Goal: Information Seeking & Learning: Learn about a topic

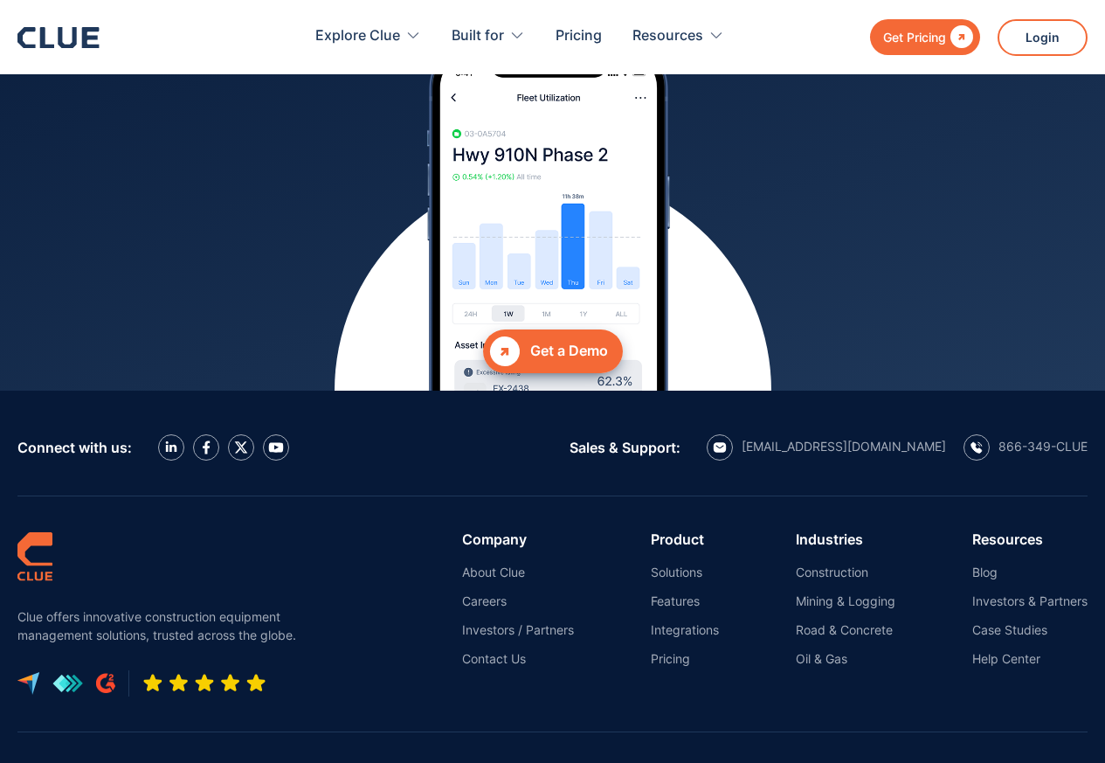
scroll to position [7971, 0]
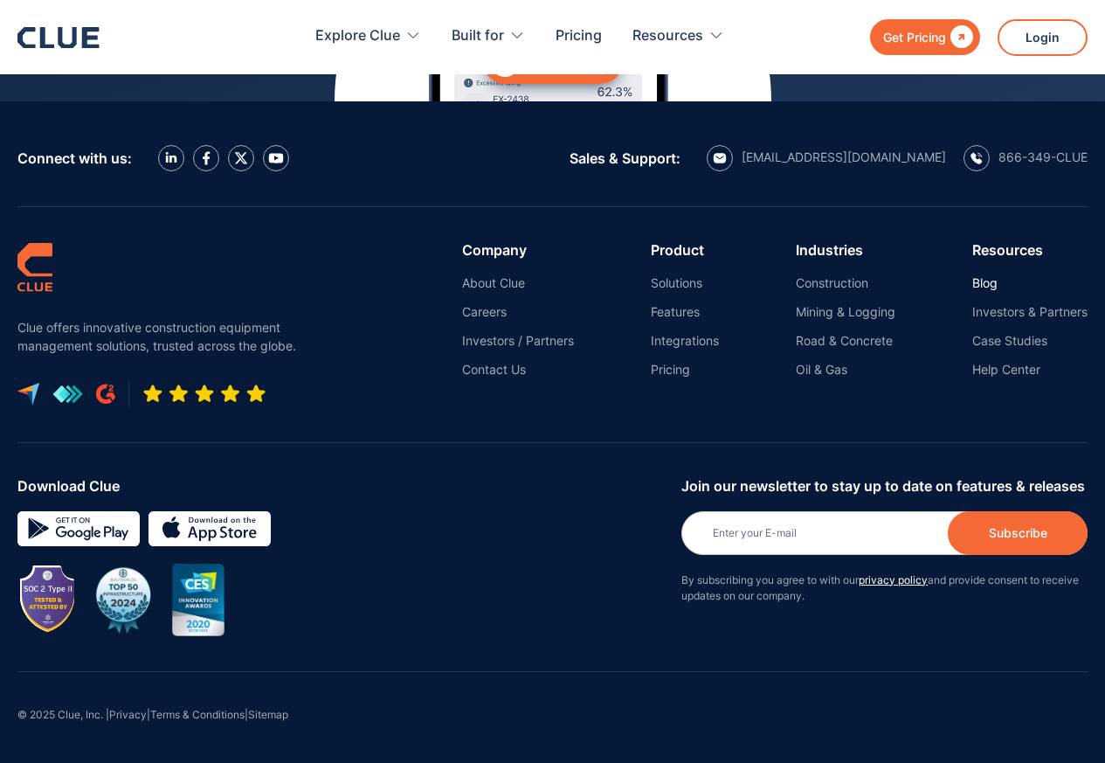
click at [985, 276] on link "Blog" at bounding box center [1029, 283] width 115 height 16
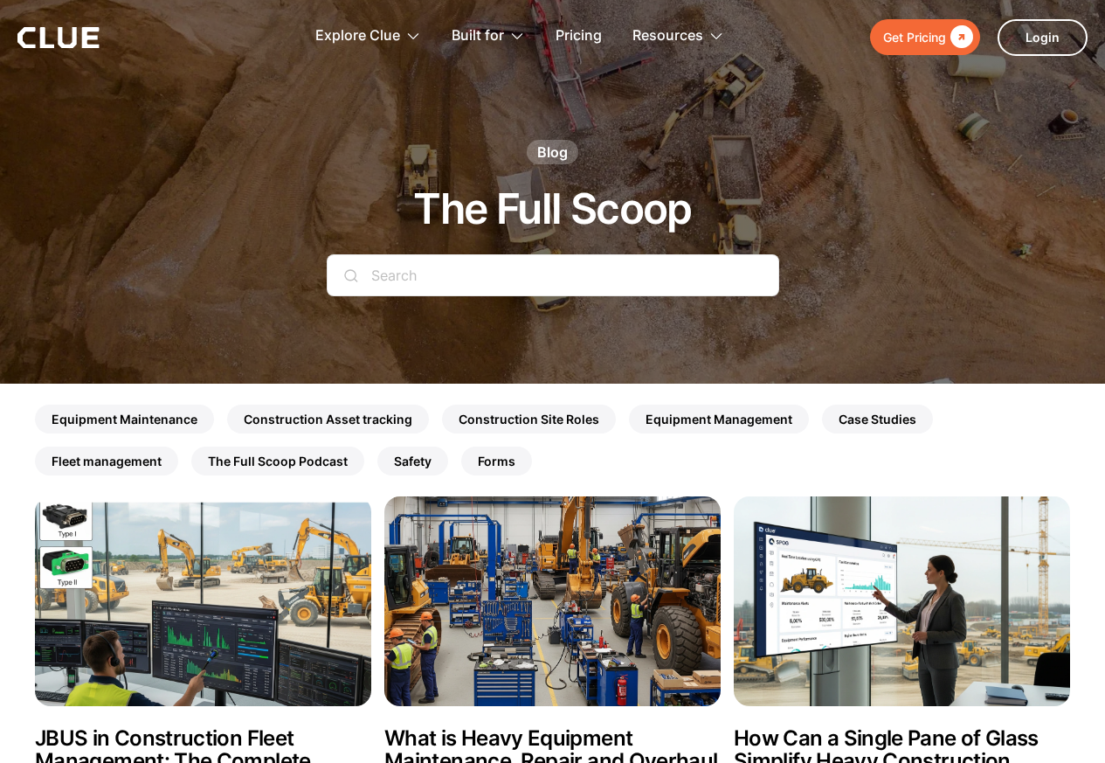
click at [182, 738] on h2 "JBUS in Construction Fleet Management: The Complete Guide" at bounding box center [203, 761] width 336 height 68
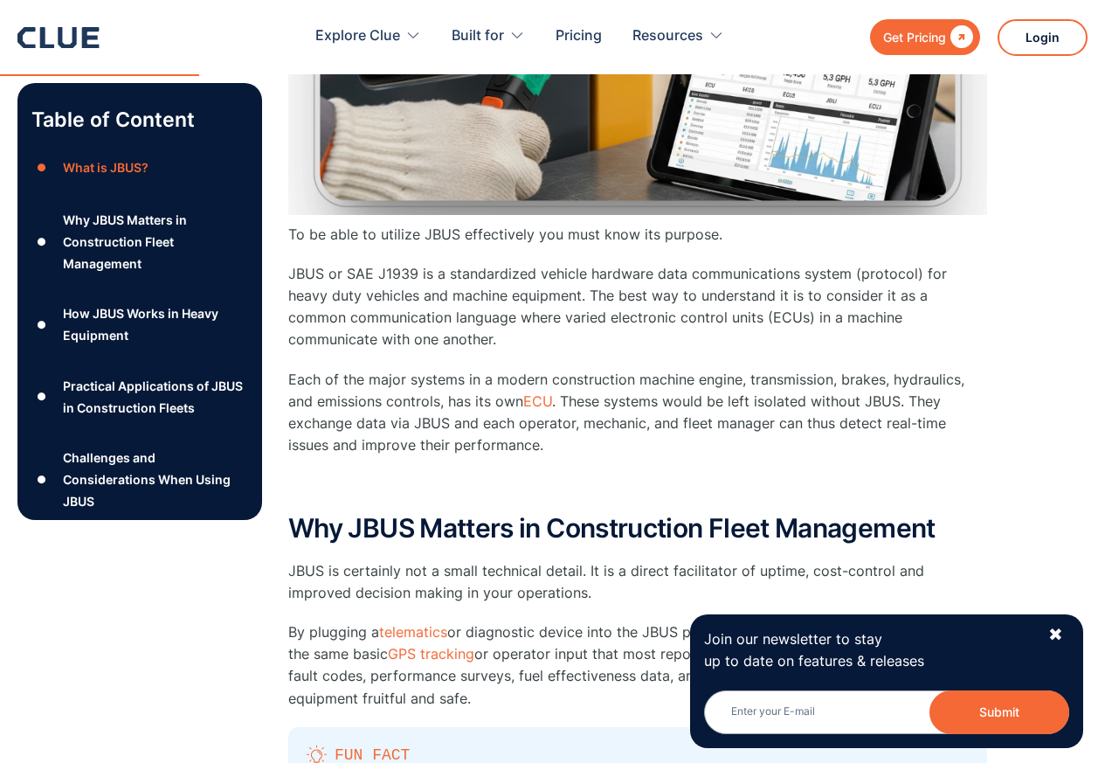
scroll to position [1467, 0]
